Goal: Navigation & Orientation: Go to known website

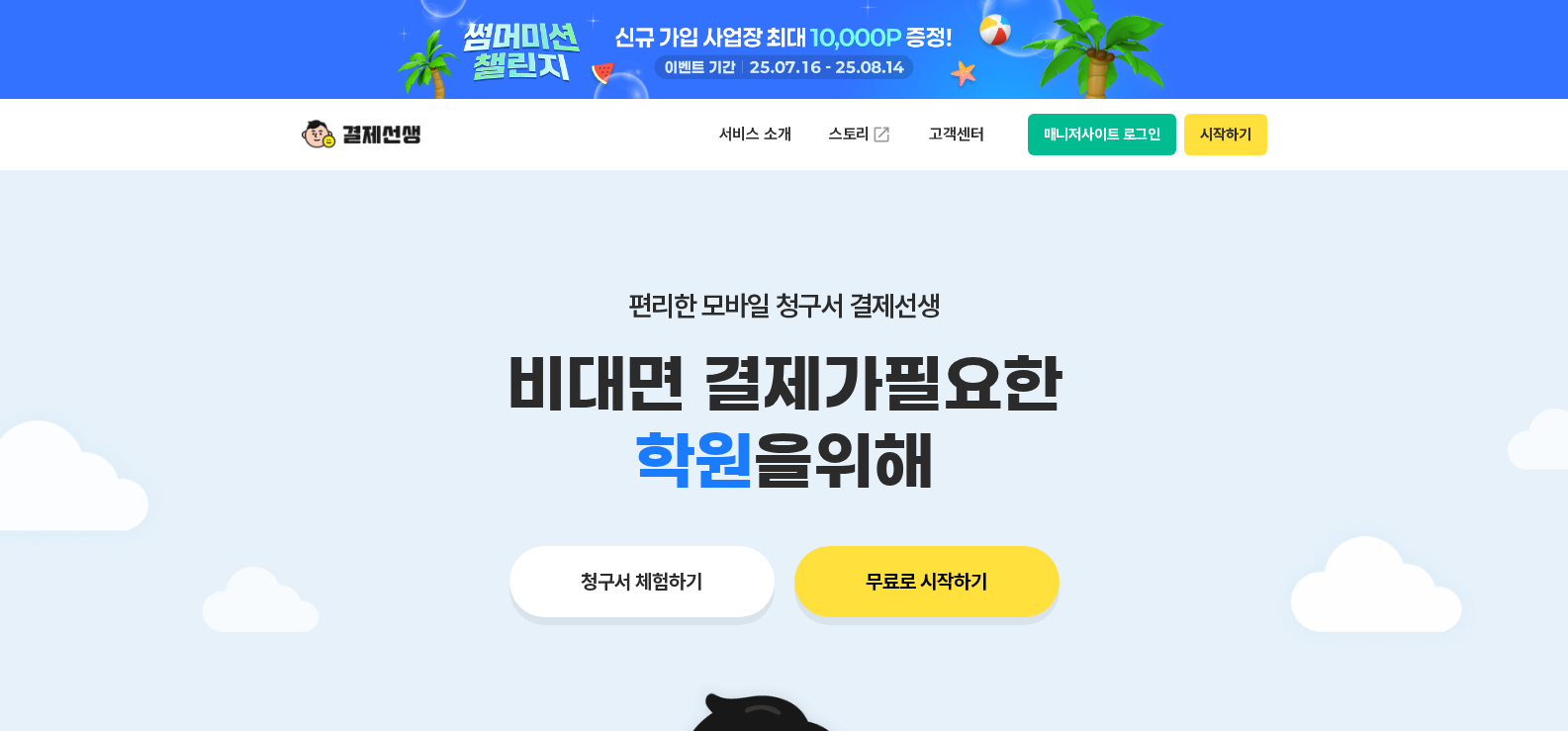
click at [1101, 146] on button "매니저사이트 로그인" at bounding box center [1102, 135] width 149 height 42
click at [1092, 135] on button "매니저사이트 로그인" at bounding box center [1102, 135] width 149 height 42
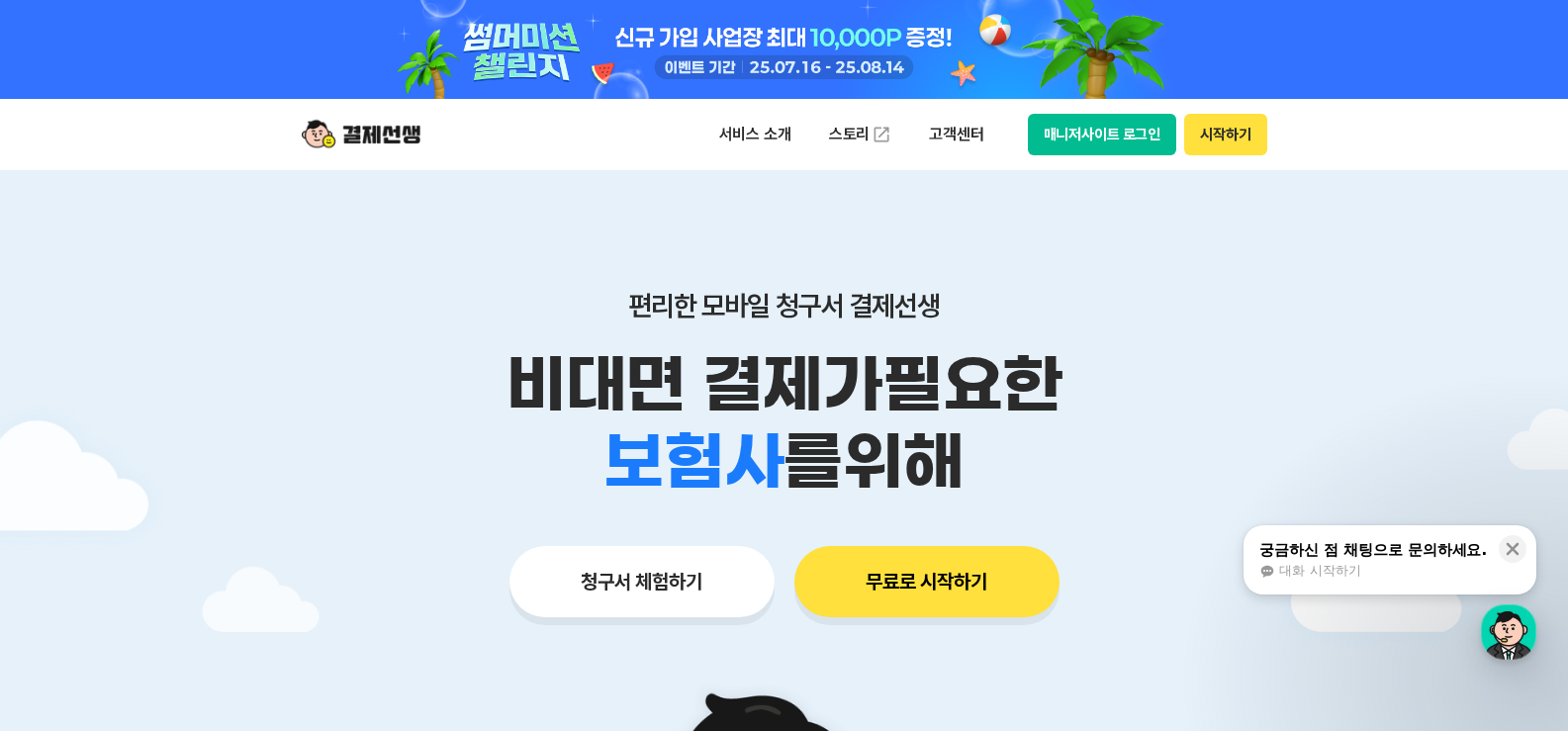
click at [1125, 132] on button "매니저사이트 로그인" at bounding box center [1102, 135] width 149 height 42
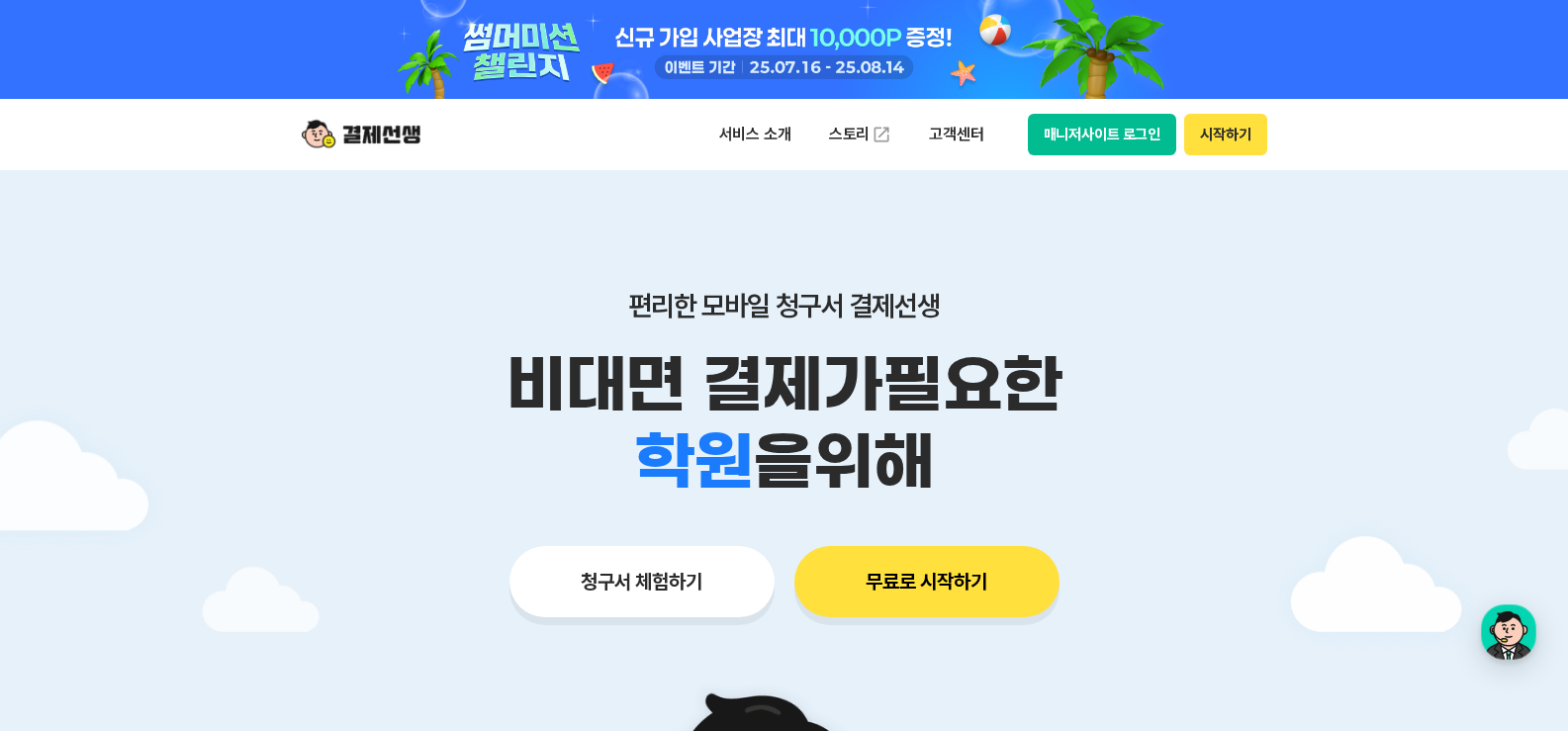
click at [1153, 127] on button "매니저사이트 로그인" at bounding box center [1102, 135] width 149 height 42
click at [1127, 129] on button "매니저사이트 로그인" at bounding box center [1102, 135] width 149 height 42
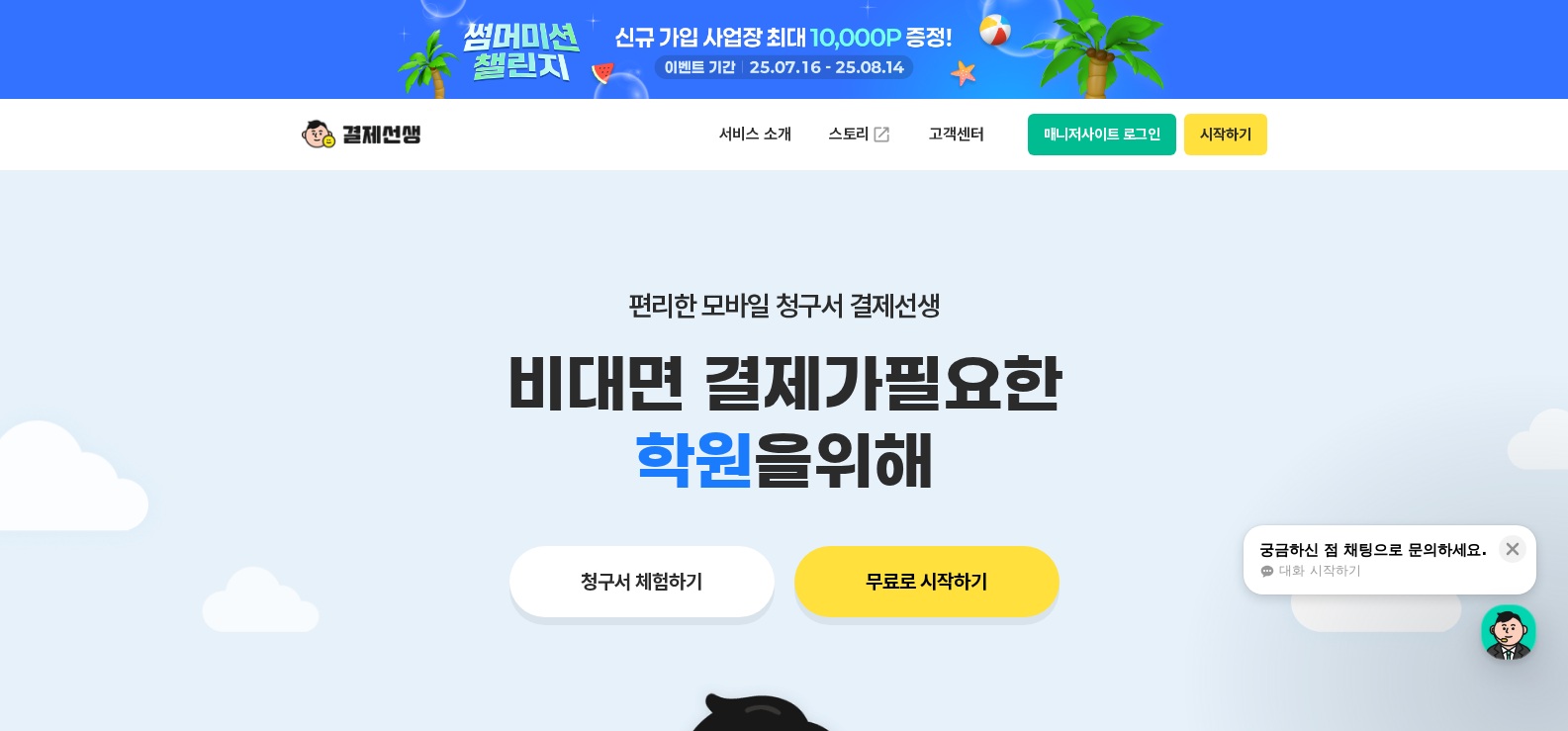
click at [1168, 140] on button "매니저사이트 로그인" at bounding box center [1102, 135] width 149 height 42
